Goal: Information Seeking & Learning: Learn about a topic

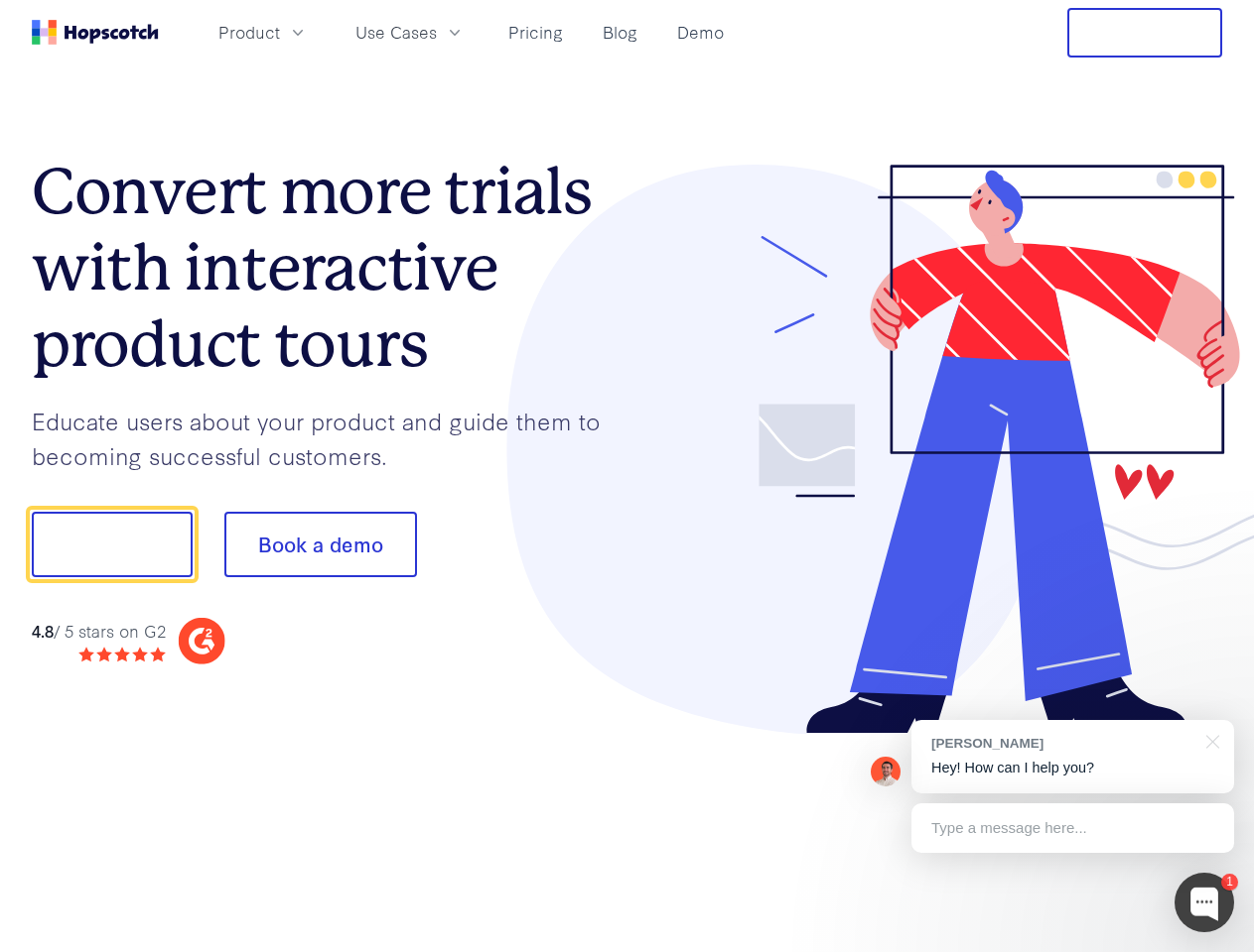
click at [627, 476] on div at bounding box center [925, 450] width 596 height 571
click at [280, 32] on span "Product" at bounding box center [250, 32] width 62 height 25
click at [436, 32] on span "Use Cases" at bounding box center [396, 32] width 82 height 25
click at [1144, 33] on button "Free Trial" at bounding box center [1144, 33] width 155 height 50
click at [111, 545] on button "Show me!" at bounding box center [112, 545] width 161 height 66
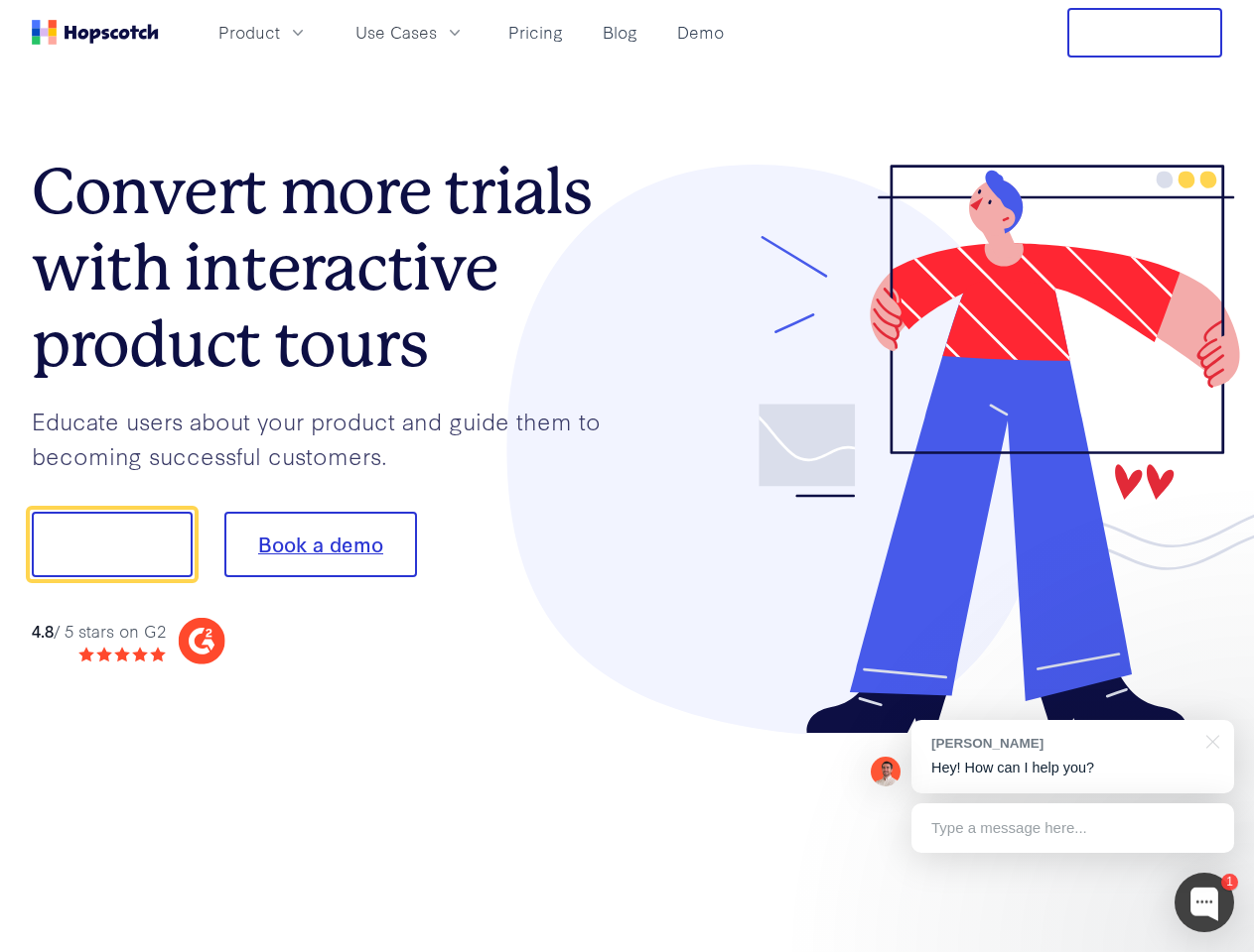
click at [319, 545] on button "Book a demo" at bounding box center [320, 545] width 193 height 66
click at [1204, 903] on div at bounding box center [1204, 903] width 60 height 60
click at [1072, 757] on div "[PERSON_NAME] Hey! How can I help you?" at bounding box center [1072, 757] width 322 height 74
click at [1209, 740] on div at bounding box center [1047, 542] width 372 height 662
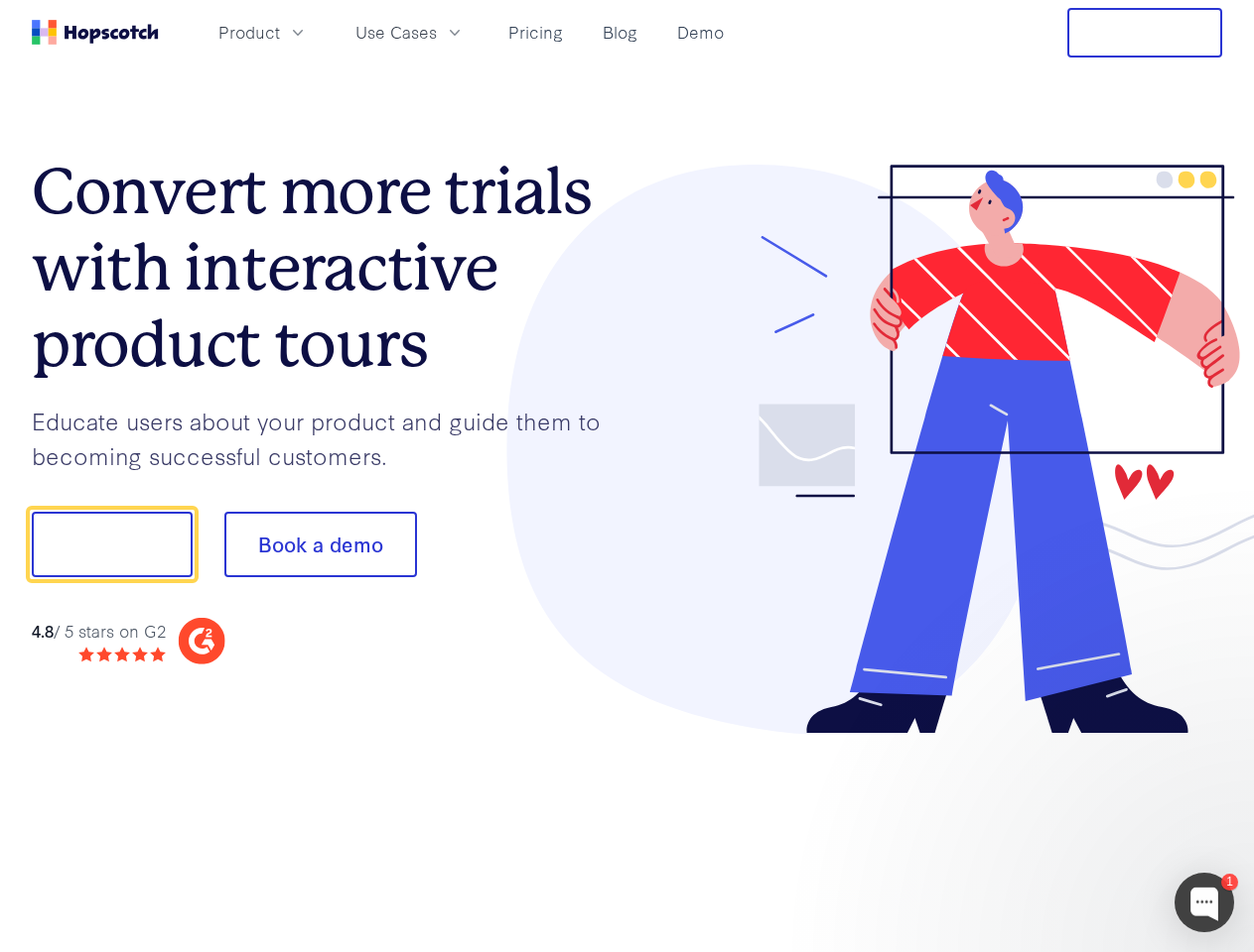
click at [1072, 828] on div at bounding box center [1047, 675] width 372 height 396
